Goal: Task Accomplishment & Management: Use online tool/utility

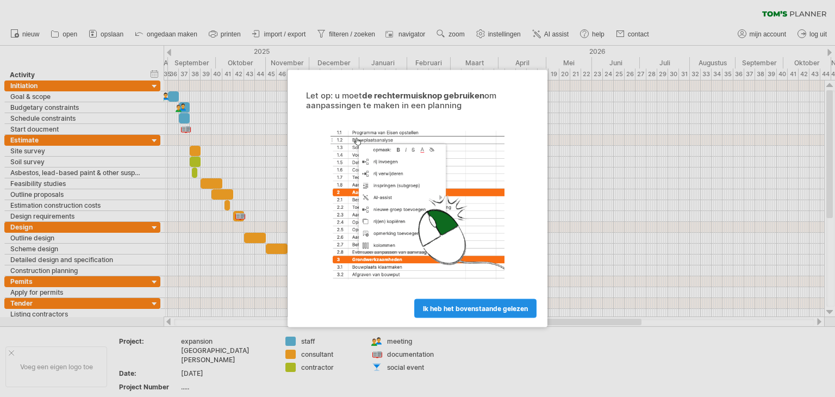
click at [483, 307] on span "ik heb het bovenstaande gelezen" at bounding box center [475, 308] width 105 height 8
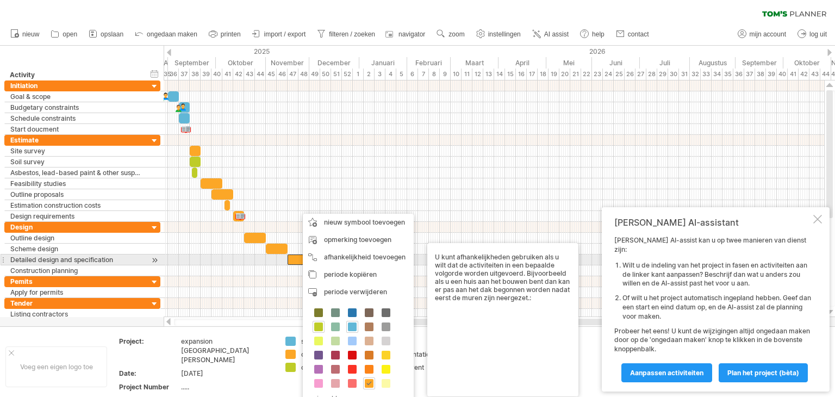
click at [439, 265] on body "vooruitgang(100%) Probeert verbinding te maken met [DOMAIN_NAME] Opnieuw verbon…" at bounding box center [417, 199] width 835 height 399
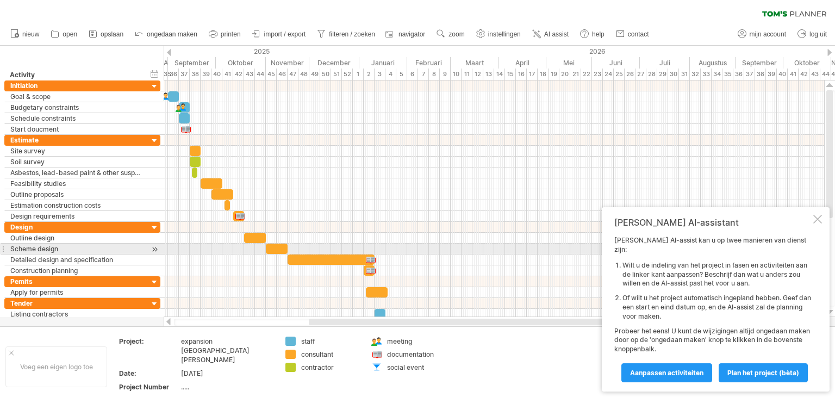
click at [392, 245] on div at bounding box center [494, 249] width 661 height 11
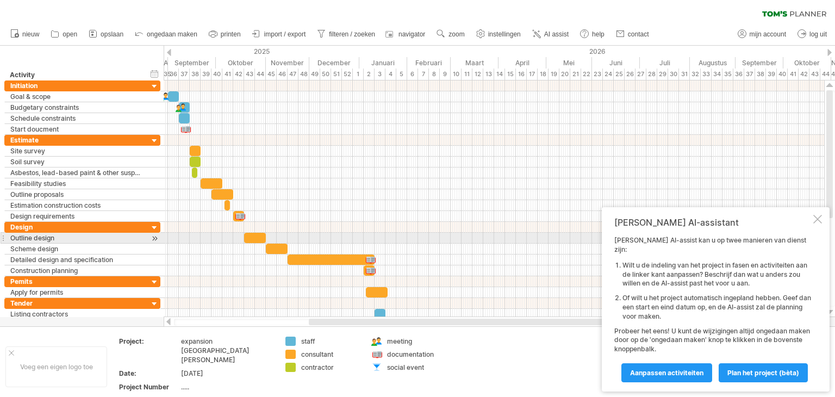
click at [347, 239] on div at bounding box center [494, 238] width 661 height 11
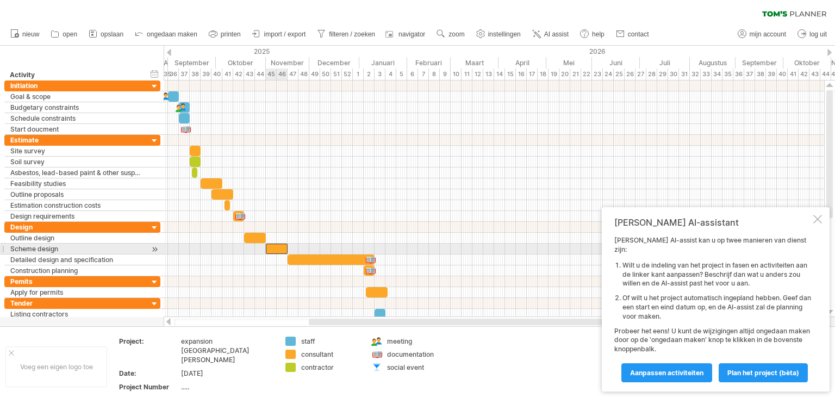
click at [279, 248] on div at bounding box center [277, 249] width 22 height 10
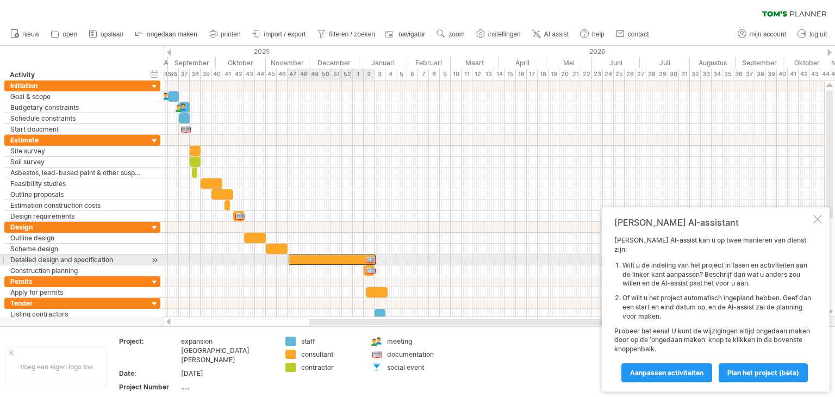
click at [330, 262] on div at bounding box center [332, 259] width 87 height 10
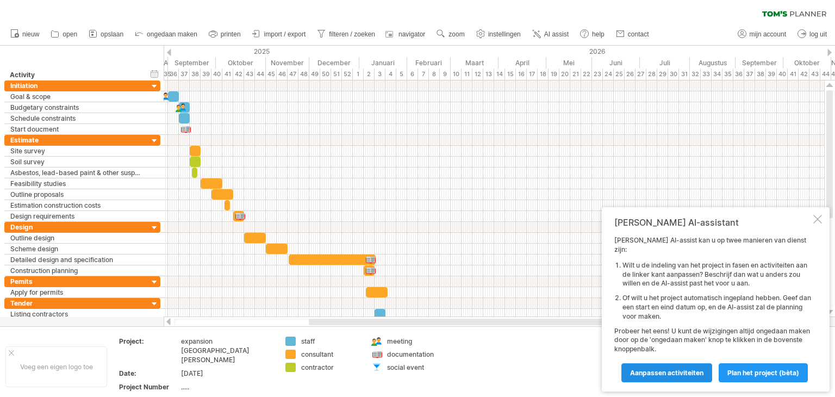
click at [667, 375] on span "Aanpassen activiteiten" at bounding box center [666, 373] width 73 height 8
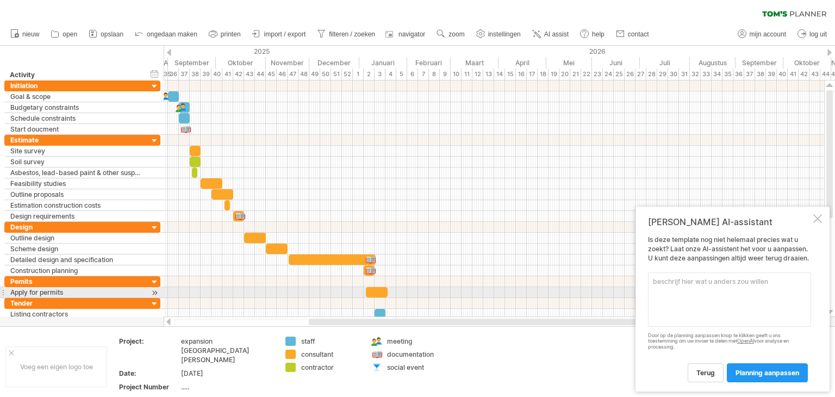
click at [720, 293] on textarea at bounding box center [729, 299] width 163 height 54
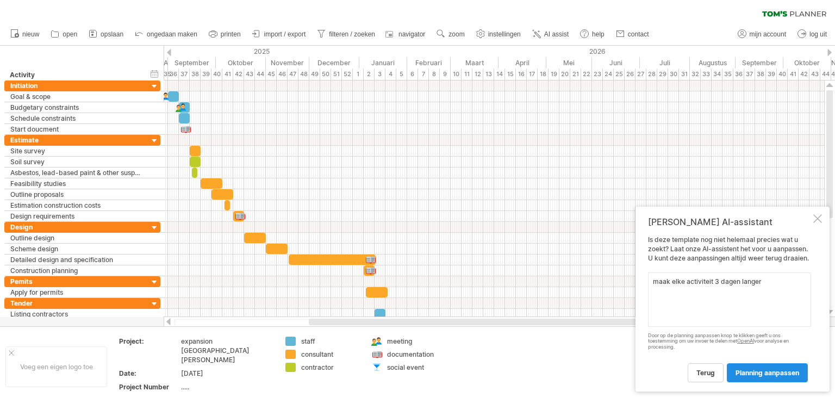
type textarea "maak elke activiteit 3 dagen langer"
click at [744, 369] on span "planning aanpassen" at bounding box center [768, 373] width 64 height 8
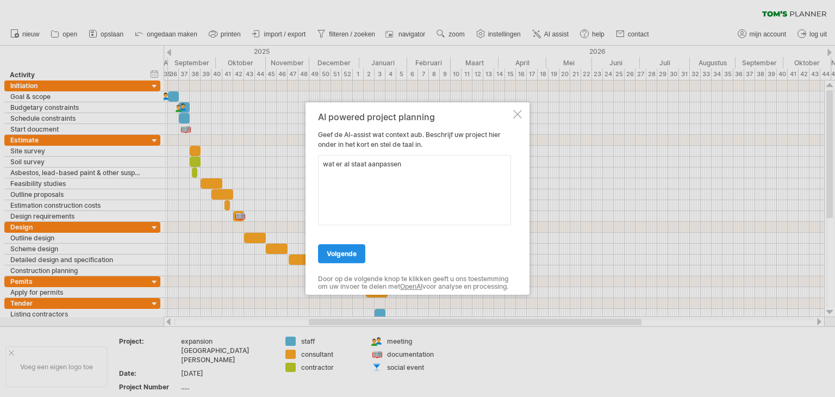
type textarea "wat er al staat aanpassen"
click at [360, 254] on link "volgende" at bounding box center [341, 253] width 47 height 19
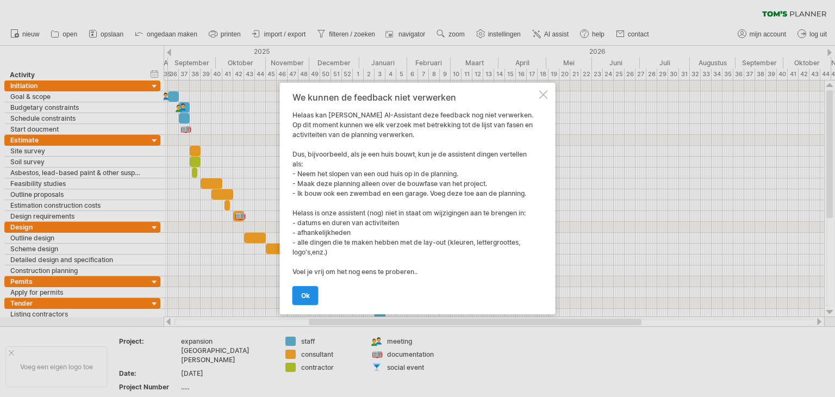
click at [312, 295] on link "ok" at bounding box center [306, 295] width 26 height 19
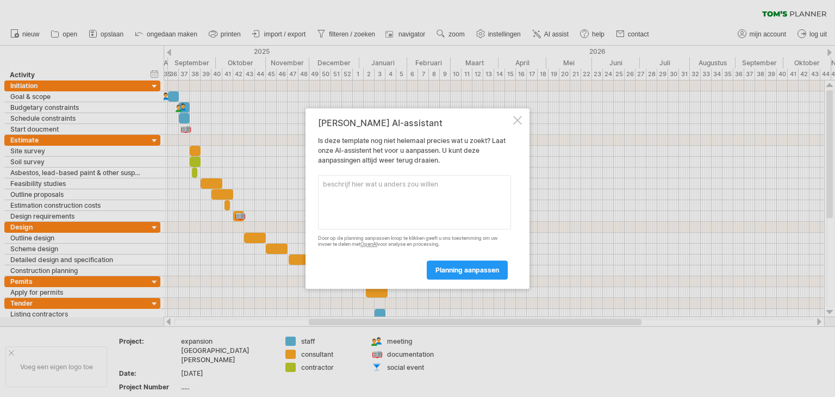
click at [512, 120] on div "[PERSON_NAME] AI-assistant Is deze template nog niet helemaal precies wat u zoe…" at bounding box center [418, 198] width 224 height 181
click at [520, 117] on div at bounding box center [517, 120] width 9 height 9
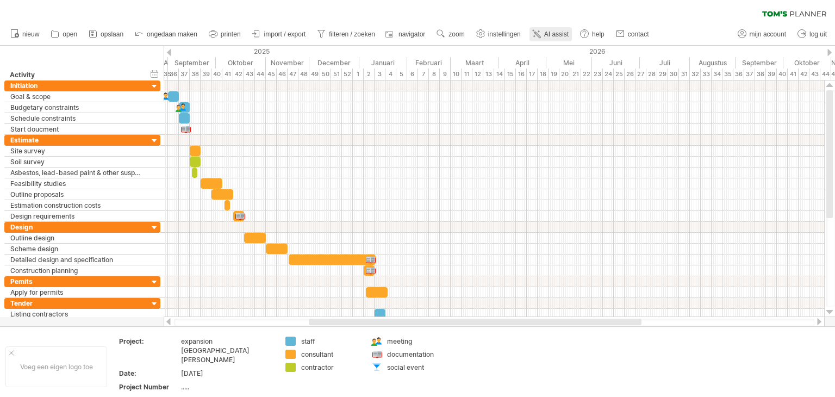
click at [540, 36] on icon at bounding box center [536, 33] width 11 height 11
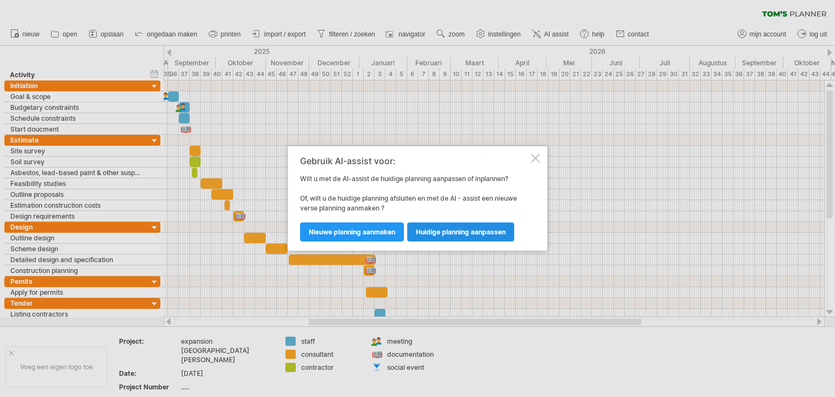
click at [436, 226] on link "huidige planning aanpassen" at bounding box center [460, 231] width 107 height 19
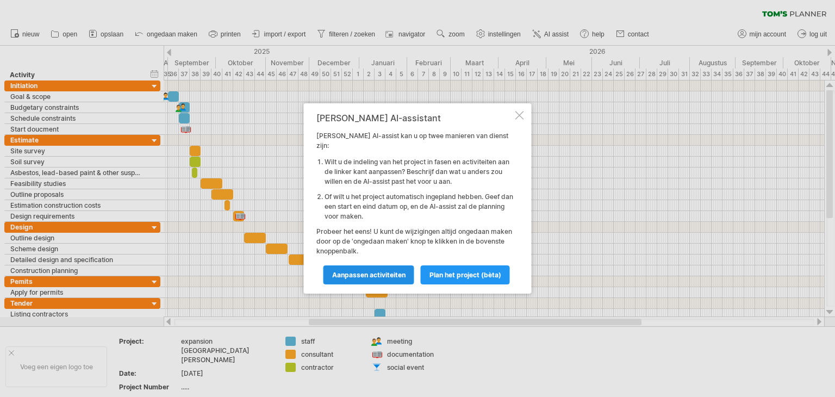
click at [394, 273] on span "Aanpassen activiteiten" at bounding box center [368, 275] width 73 height 8
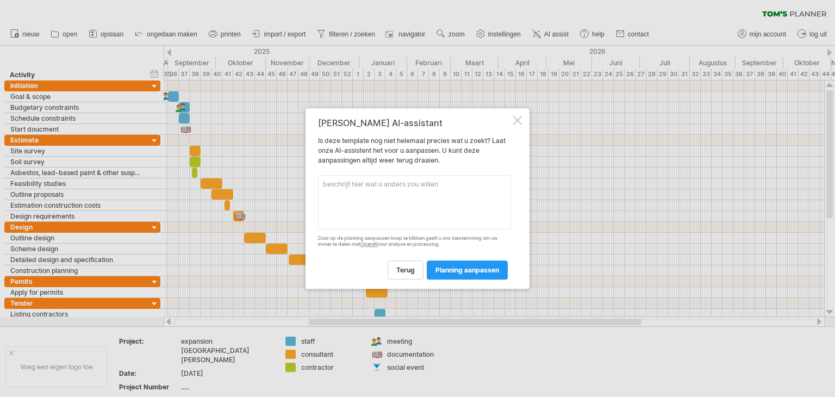
click at [390, 200] on textarea at bounding box center [414, 202] width 193 height 54
type textarea "elke activiteit 3 dagen langer maken"
click at [489, 275] on link "planning aanpassen" at bounding box center [467, 269] width 81 height 19
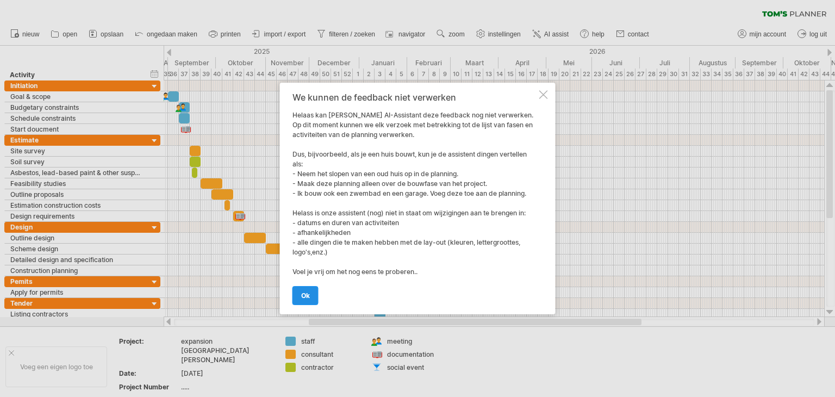
click at [311, 292] on link "ok" at bounding box center [306, 295] width 26 height 19
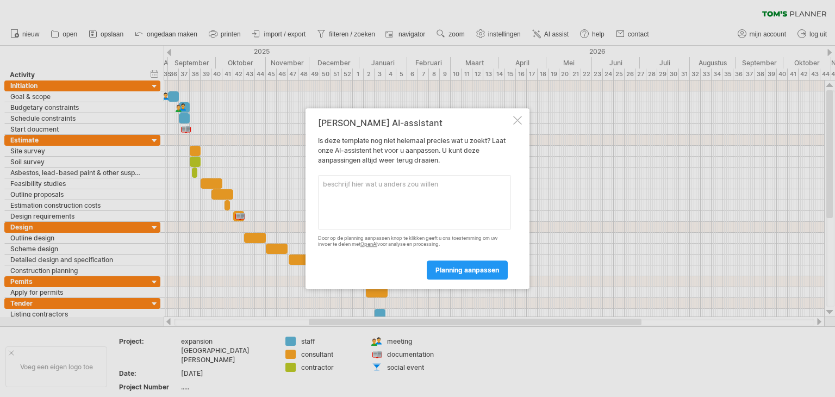
click at [420, 224] on textarea at bounding box center [414, 202] width 193 height 54
click at [367, 186] on textarea "voeg de achtiviteit uitzetten toe" at bounding box center [414, 202] width 193 height 54
click at [357, 187] on textarea "voeg de achtiviteit uitzetten toe" at bounding box center [414, 202] width 193 height 54
click at [359, 187] on textarea "voeg de achtiviteit uitzetten toe" at bounding box center [414, 202] width 193 height 54
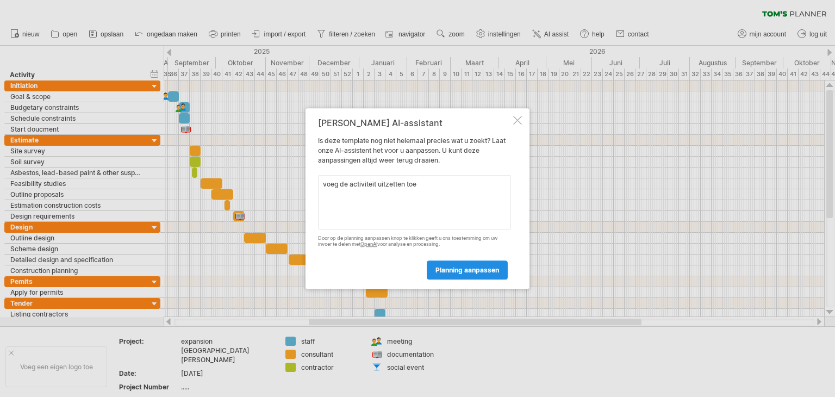
type textarea "voeg de activiteit uitzetten toe"
click at [451, 270] on span "planning aanpassen" at bounding box center [468, 270] width 64 height 8
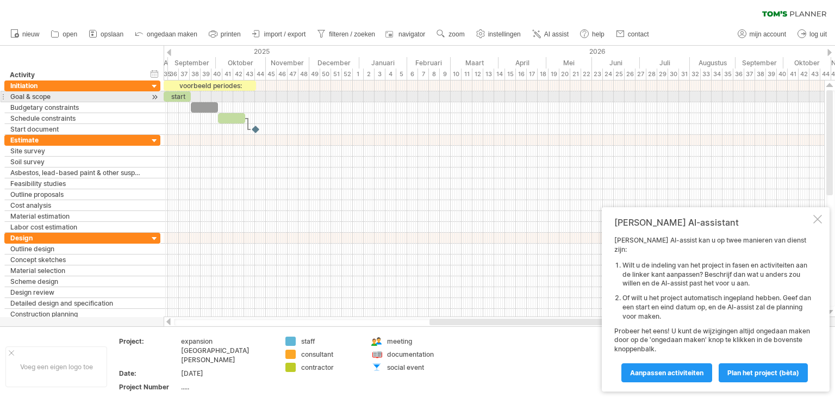
click at [183, 96] on div "start" at bounding box center [177, 96] width 27 height 10
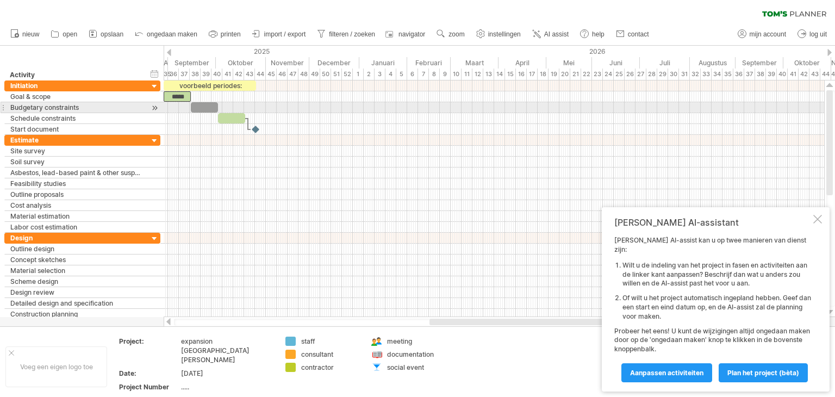
click at [209, 108] on div at bounding box center [204, 107] width 27 height 10
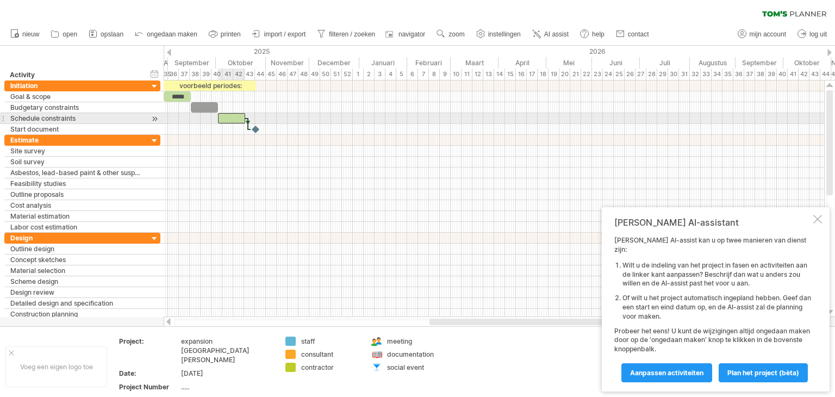
click at [232, 119] on div at bounding box center [231, 118] width 27 height 10
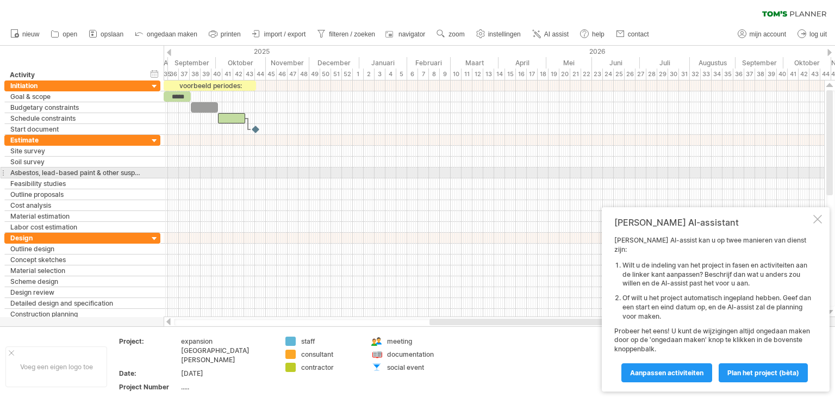
click at [185, 167] on div at bounding box center [494, 172] width 661 height 11
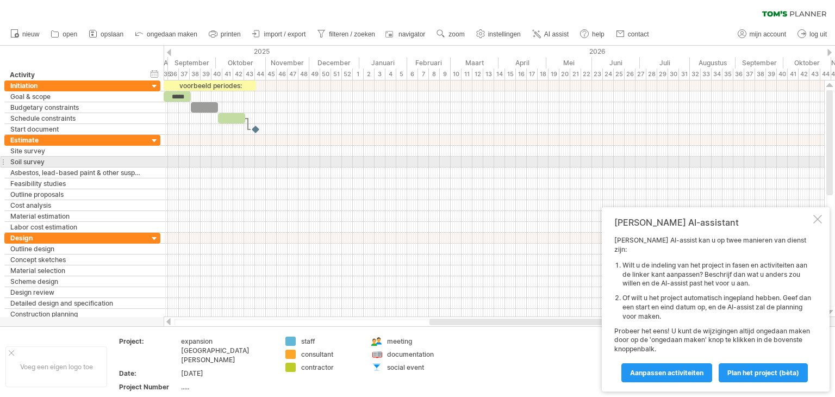
drag, startPoint x: 183, startPoint y: 161, endPoint x: 233, endPoint y: 158, distance: 50.1
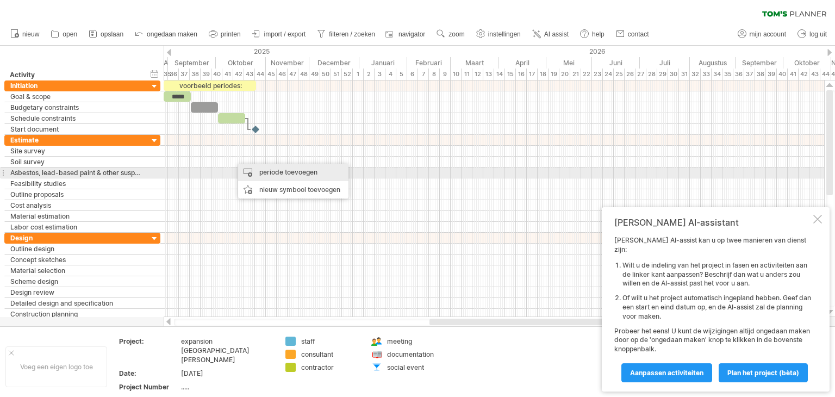
click at [251, 175] on div "periode toevoegen" at bounding box center [293, 172] width 110 height 17
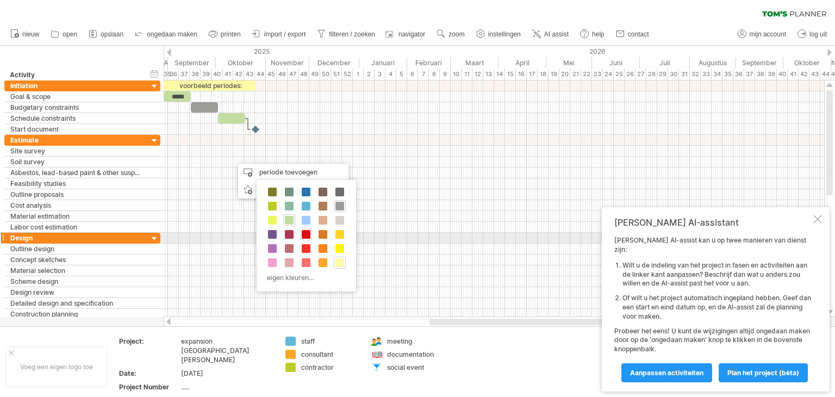
click at [300, 240] on div "contractor staff consultant eigen kleuren..." at bounding box center [306, 235] width 99 height 111
click at [304, 234] on span at bounding box center [306, 234] width 9 height 9
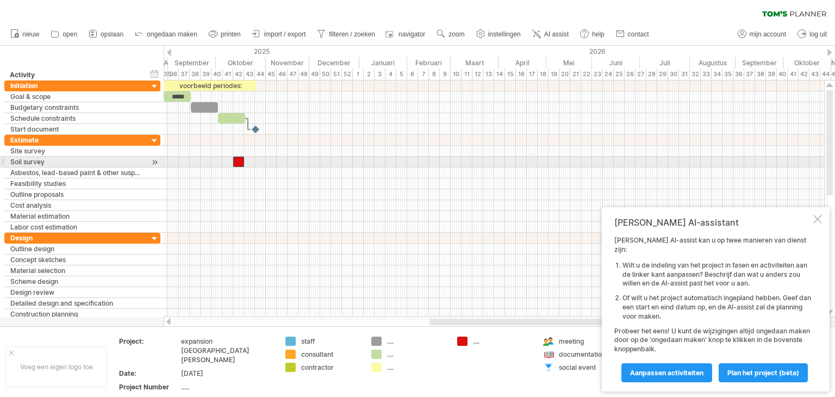
drag, startPoint x: 237, startPoint y: 161, endPoint x: 265, endPoint y: 161, distance: 28.3
drag, startPoint x: 245, startPoint y: 164, endPoint x: 259, endPoint y: 163, distance: 14.2
drag, startPoint x: 242, startPoint y: 165, endPoint x: 263, endPoint y: 164, distance: 20.2
drag, startPoint x: 245, startPoint y: 161, endPoint x: 269, endPoint y: 161, distance: 23.4
click at [265, 161] on span at bounding box center [262, 162] width 4 height 10
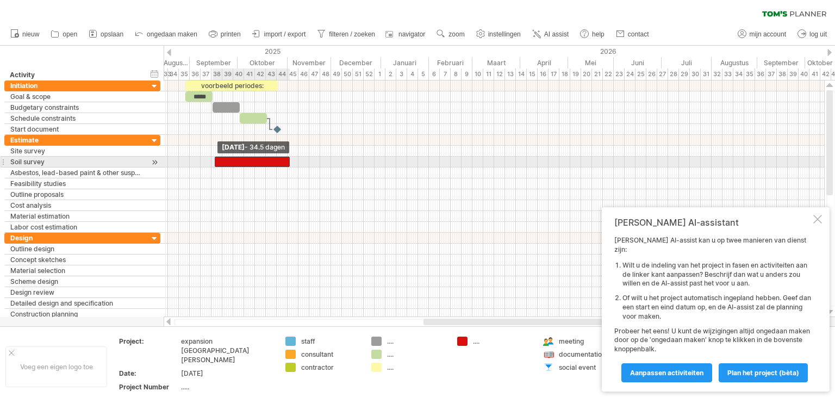
drag, startPoint x: 233, startPoint y: 161, endPoint x: 214, endPoint y: 164, distance: 19.2
click at [214, 164] on span at bounding box center [215, 162] width 4 height 10
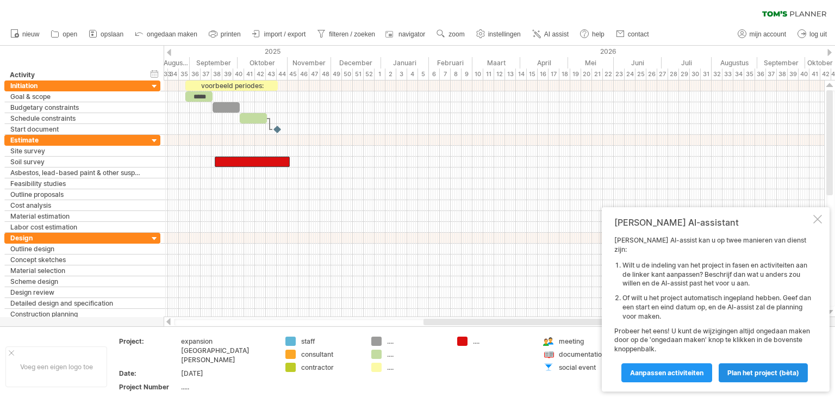
click at [758, 374] on span "Plan het project (bèta)" at bounding box center [763, 373] width 72 height 8
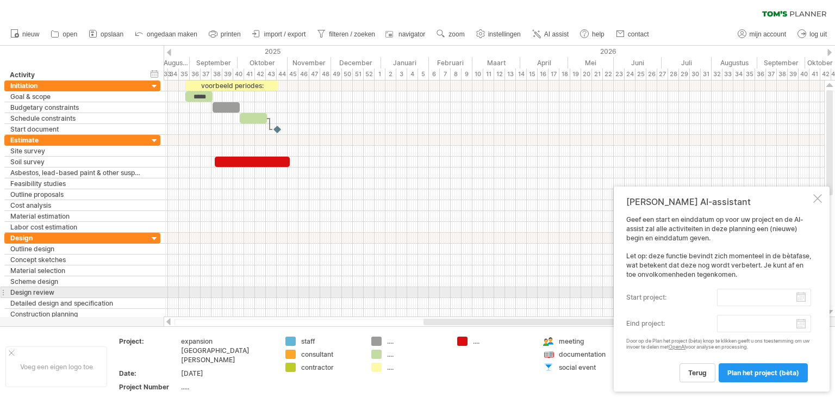
click at [747, 301] on input "start project:" at bounding box center [764, 297] width 94 height 17
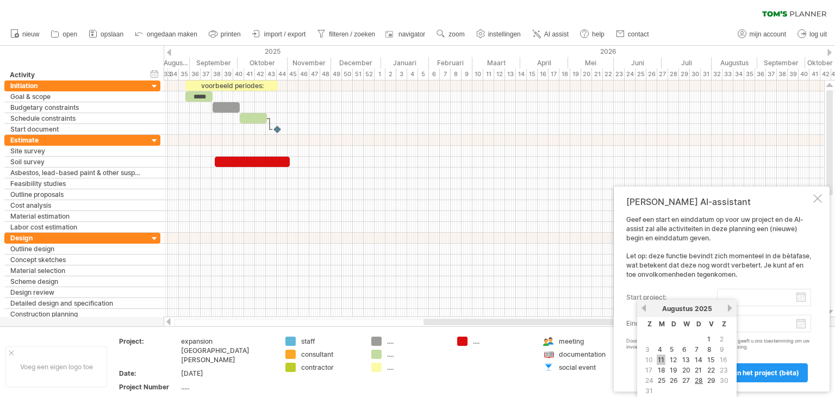
click at [662, 357] on link "11" at bounding box center [661, 359] width 9 height 10
type input "********"
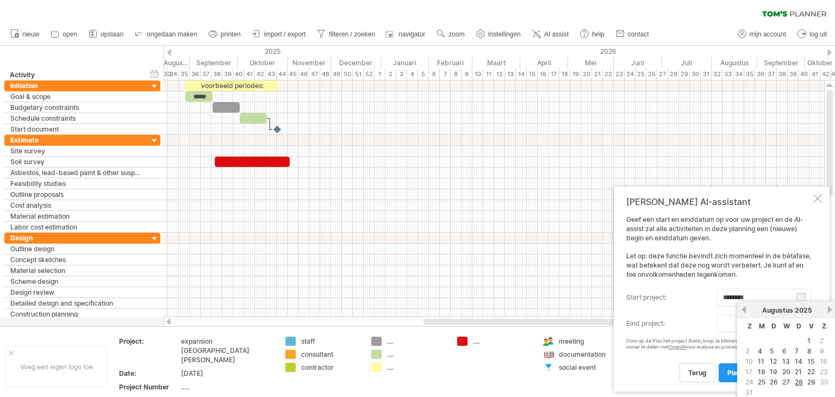
click at [752, 324] on body "vooruitgang(100%) Probeert verbinding te maken met [DOMAIN_NAME] Opnieuw verbon…" at bounding box center [417, 199] width 835 height 399
click at [803, 381] on link "28" at bounding box center [799, 382] width 10 height 10
type input "********"
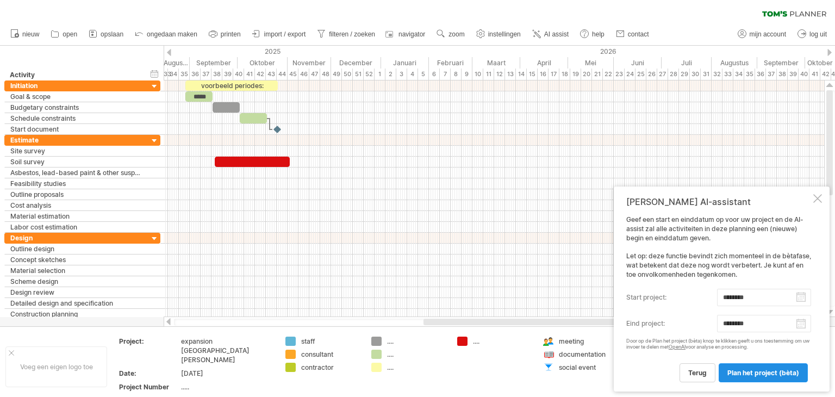
click at [768, 370] on span "Plan het project (bèta)" at bounding box center [763, 373] width 72 height 8
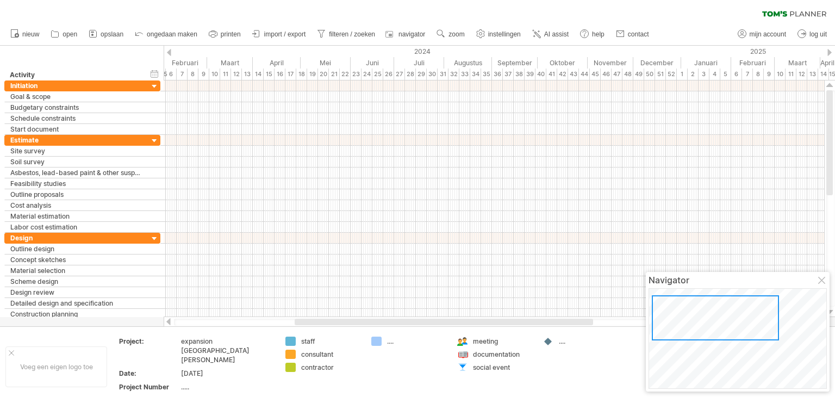
click at [390, 342] on div "...." at bounding box center [416, 341] width 59 height 9
type input "***"
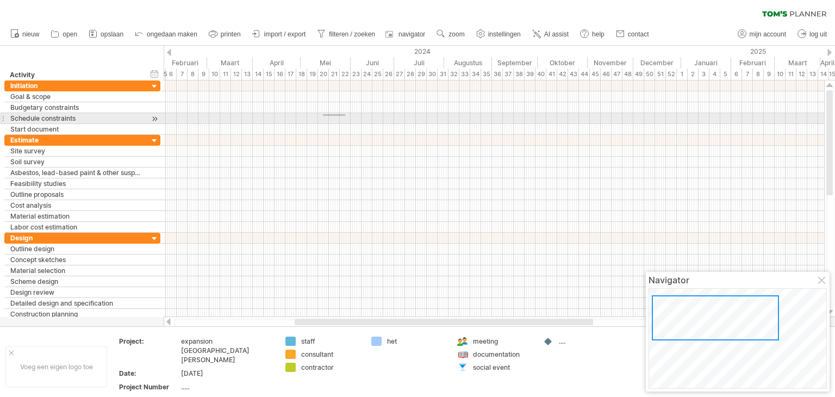
drag, startPoint x: 345, startPoint y: 116, endPoint x: 546, endPoint y: 117, distance: 200.6
click at [546, 117] on div at bounding box center [494, 118] width 661 height 11
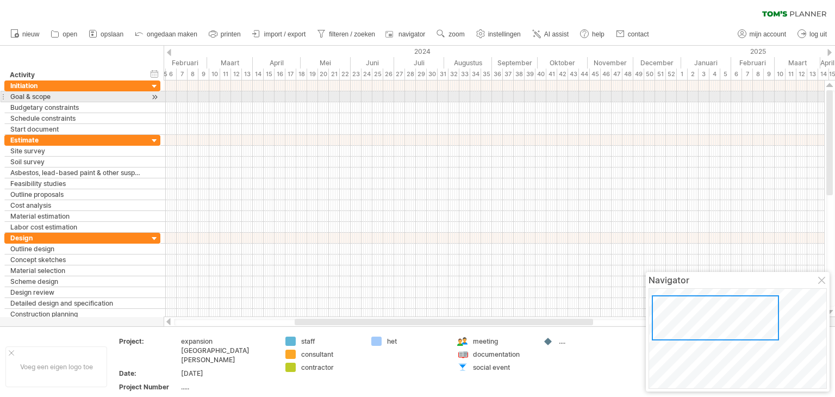
drag, startPoint x: 400, startPoint y: 101, endPoint x: 551, endPoint y: 108, distance: 150.8
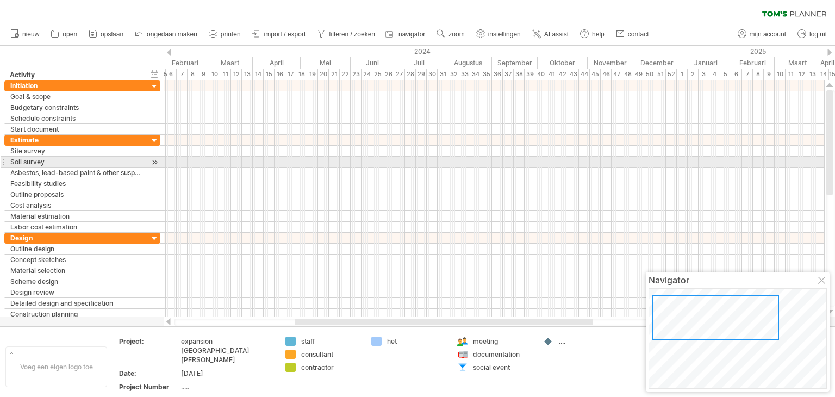
click at [473, 165] on div at bounding box center [494, 162] width 661 height 11
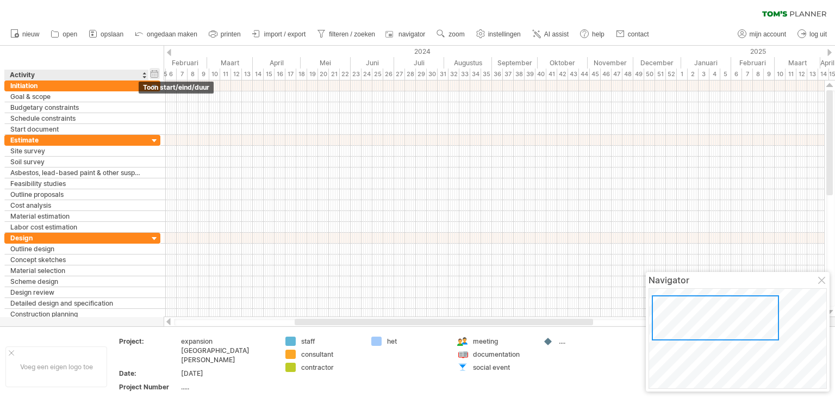
click at [152, 73] on div "verberg start/eind/duur toon start/eind/duur" at bounding box center [155, 73] width 10 height 11
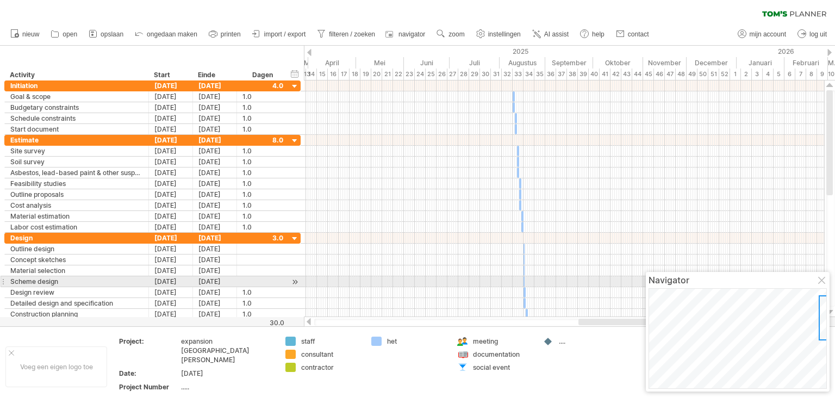
click at [822, 285] on div "Navigator" at bounding box center [738, 332] width 184 height 120
click at [823, 277] on div at bounding box center [822, 281] width 9 height 9
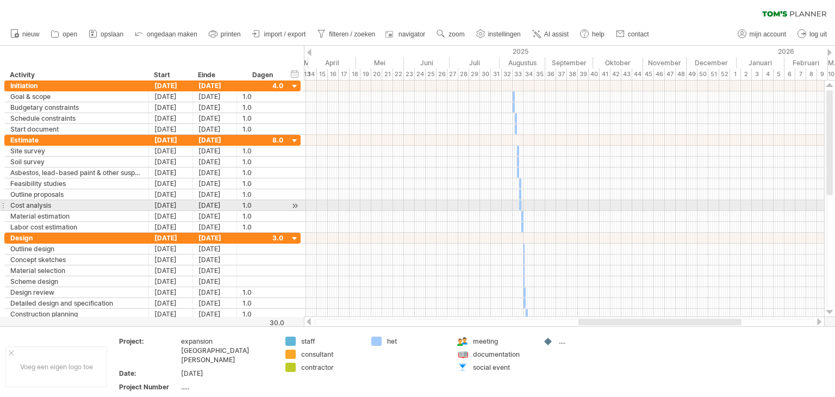
click at [481, 203] on div at bounding box center [564, 205] width 520 height 11
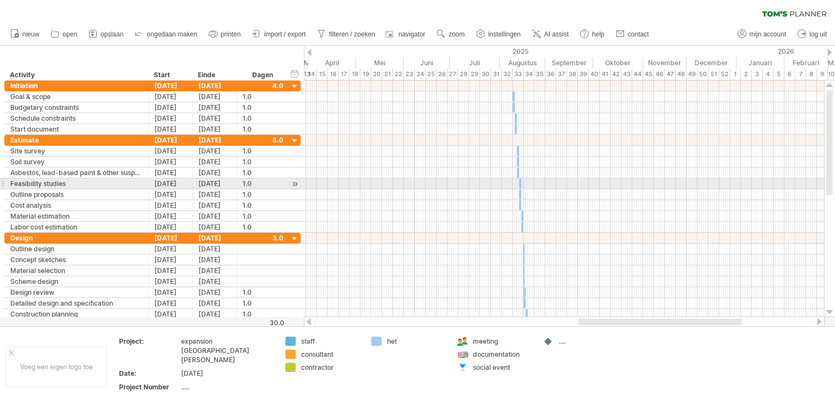
click at [502, 185] on div at bounding box center [564, 183] width 520 height 11
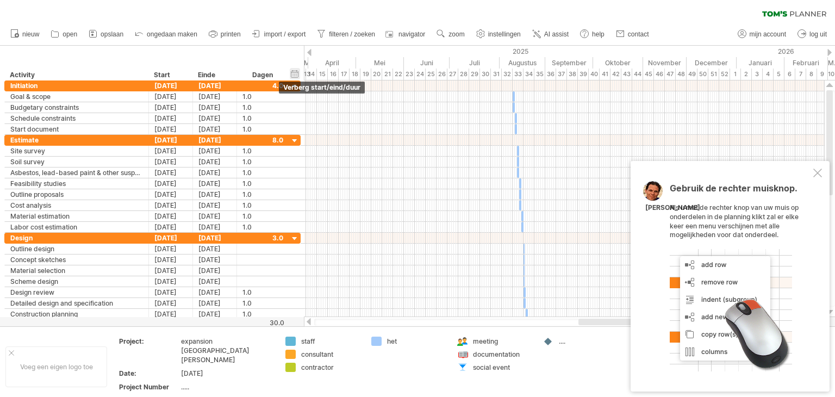
click at [295, 73] on div "verberg start/eind/duur toon start/eind/duur" at bounding box center [295, 73] width 10 height 11
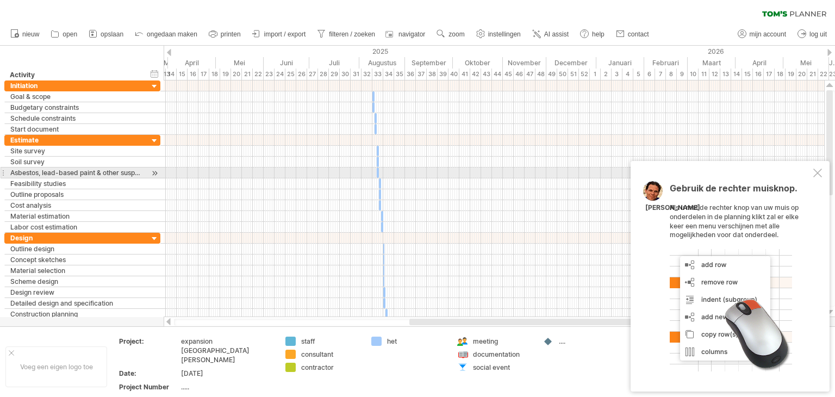
click at [816, 174] on div at bounding box center [817, 173] width 9 height 9
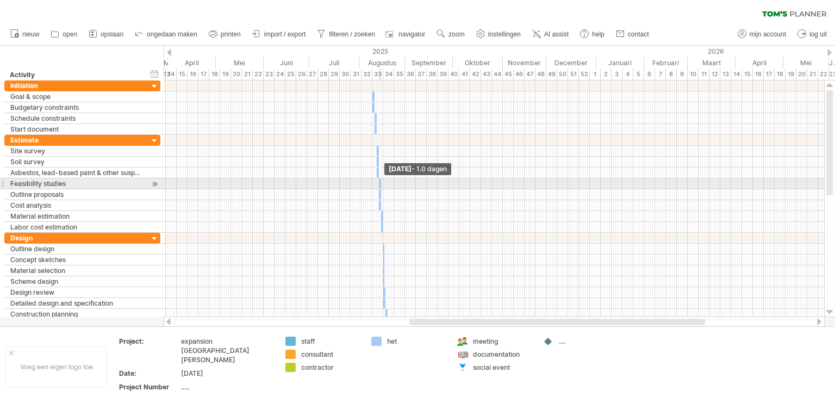
click at [381, 181] on span at bounding box center [381, 183] width 4 height 10
click at [381, 183] on span at bounding box center [381, 183] width 4 height 10
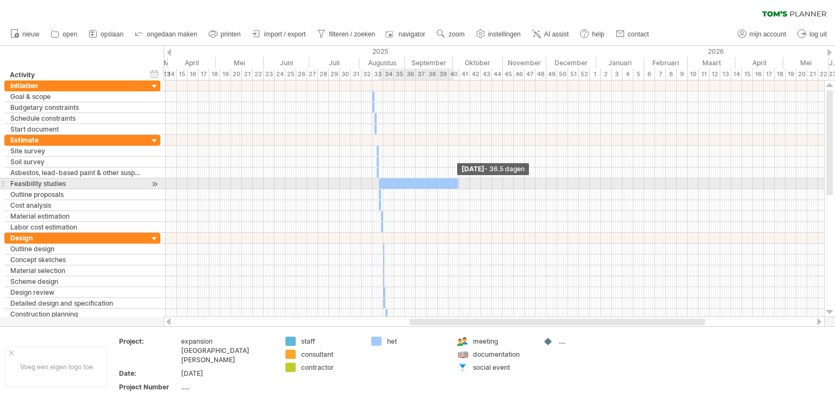
drag, startPoint x: 381, startPoint y: 183, endPoint x: 472, endPoint y: 183, distance: 90.8
click at [461, 183] on span at bounding box center [458, 183] width 4 height 10
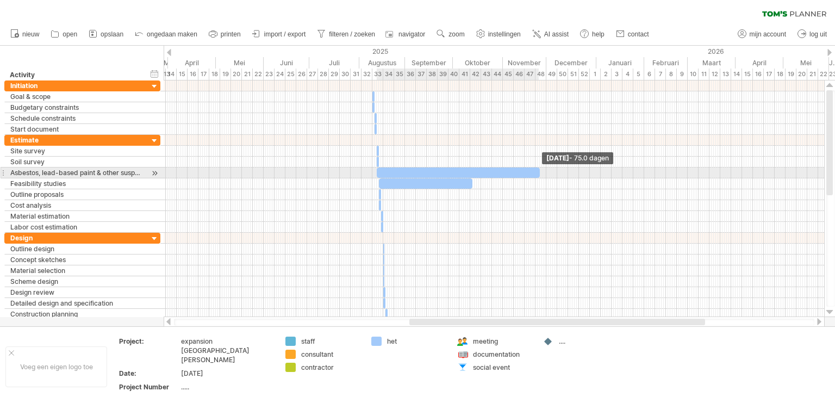
drag, startPoint x: 378, startPoint y: 170, endPoint x: 539, endPoint y: 174, distance: 160.4
click at [539, 174] on span at bounding box center [540, 172] width 4 height 10
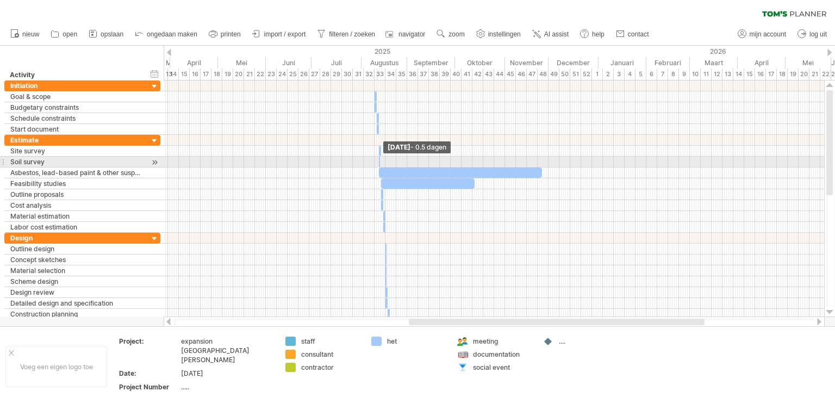
drag, startPoint x: 380, startPoint y: 157, endPoint x: 227, endPoint y: 161, distance: 153.4
click at [157, 164] on div "Probeert verbinding te maken met [DOMAIN_NAME] Opnieuw verbonden 0% wissen filt…" at bounding box center [417, 198] width 835 height 397
drag, startPoint x: 381, startPoint y: 159, endPoint x: 208, endPoint y: 155, distance: 172.9
click at [208, 155] on div "[DATE] - 0.5 dagen [DATE] - 34.5 dagen" at bounding box center [494, 198] width 661 height 237
drag, startPoint x: 380, startPoint y: 159, endPoint x: 709, endPoint y: 162, distance: 329.5
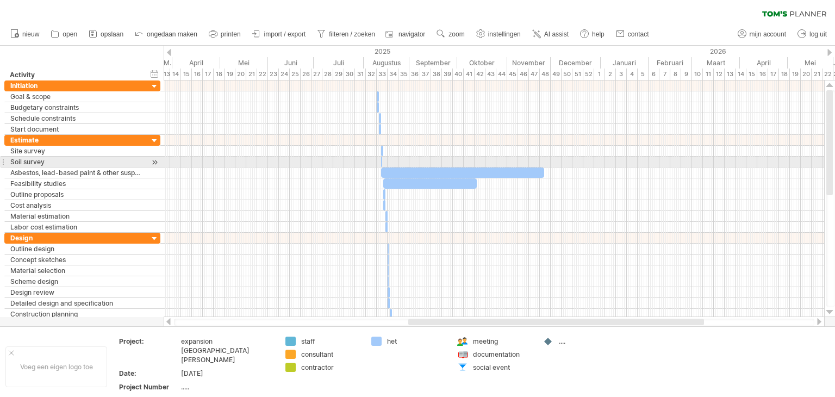
click at [382, 162] on div at bounding box center [381, 162] width 1 height 10
